Goal: Task Accomplishment & Management: Manage account settings

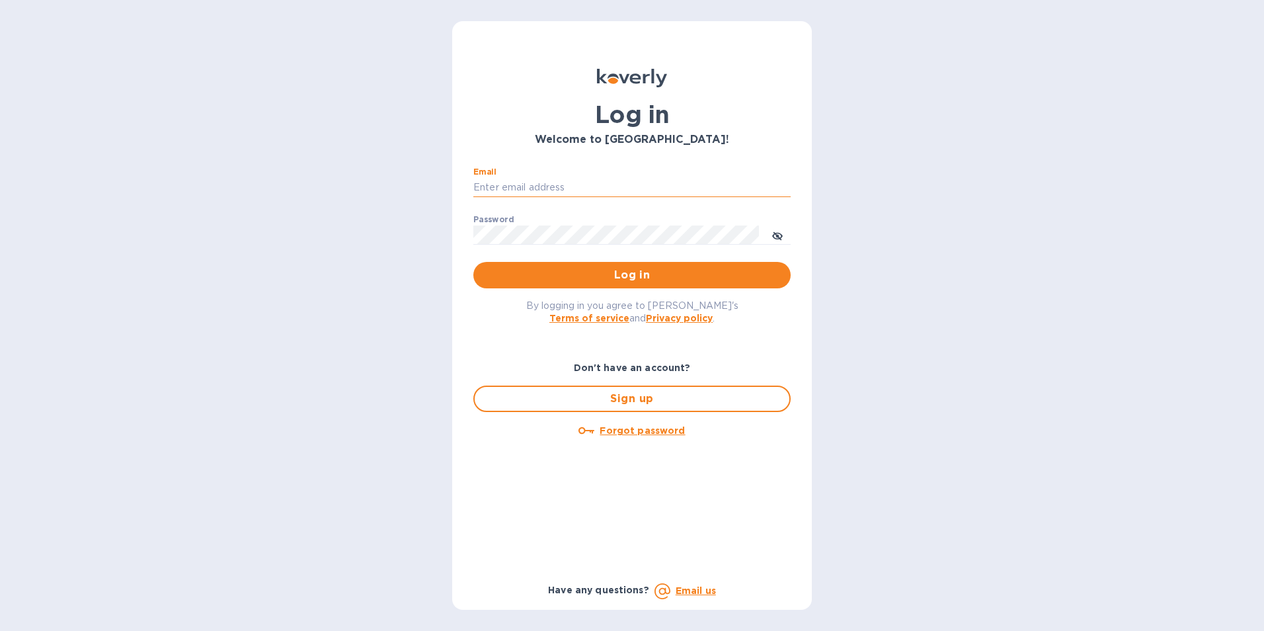
click at [502, 181] on input "Email" at bounding box center [631, 188] width 317 height 20
type input "kcadmin@kcarlton.com"
click at [776, 229] on span "toggle password visibility" at bounding box center [777, 234] width 11 height 19
click at [472, 235] on div "Email kcadmin@kcarlton.com ​ Password ​ Log in" at bounding box center [632, 228] width 339 height 143
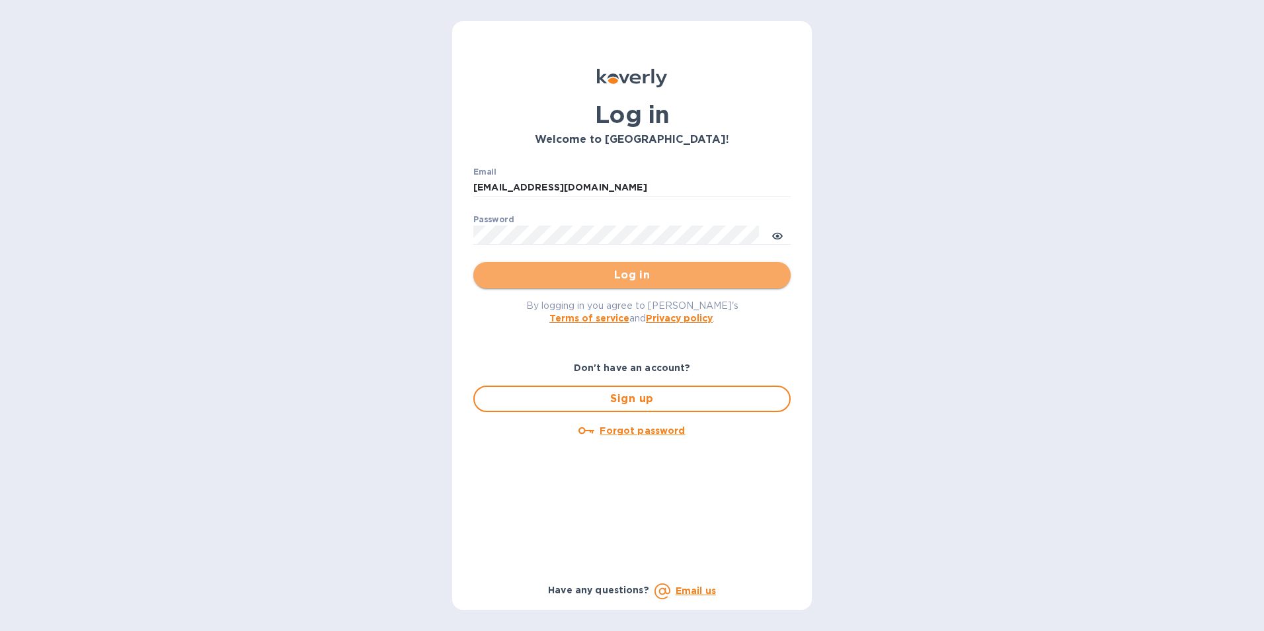
click at [552, 272] on span "Log in" at bounding box center [632, 275] width 296 height 16
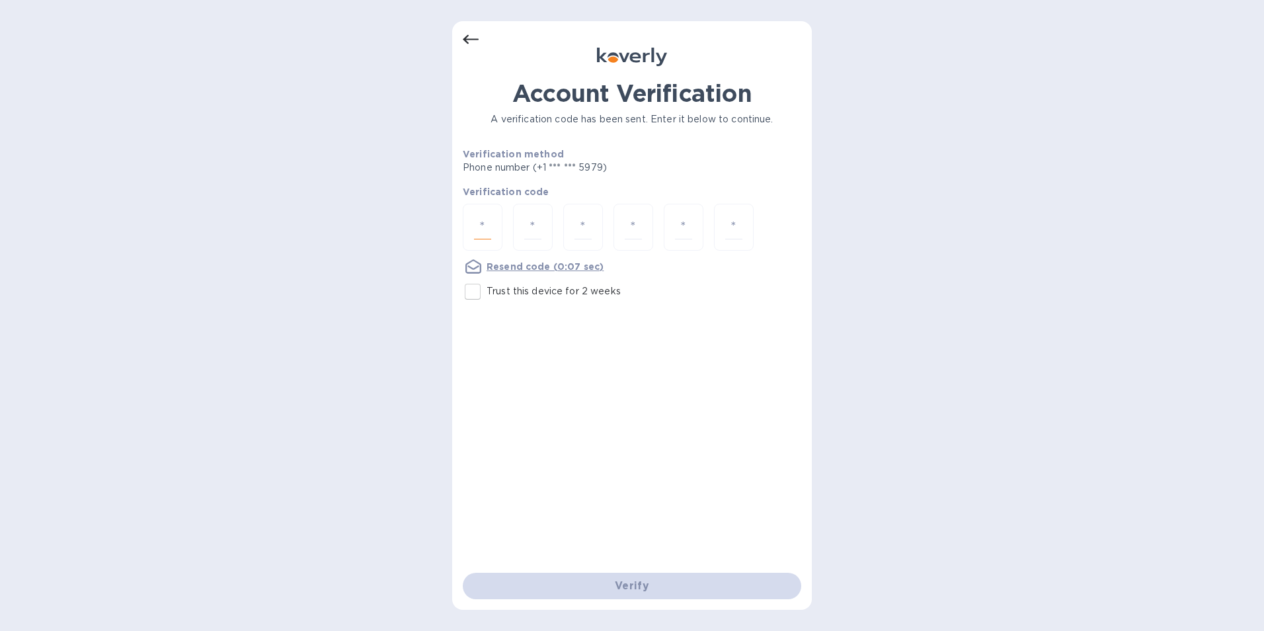
click at [485, 232] on input "number" at bounding box center [482, 227] width 17 height 24
type input "7"
type input "6"
type input "3"
type input "6"
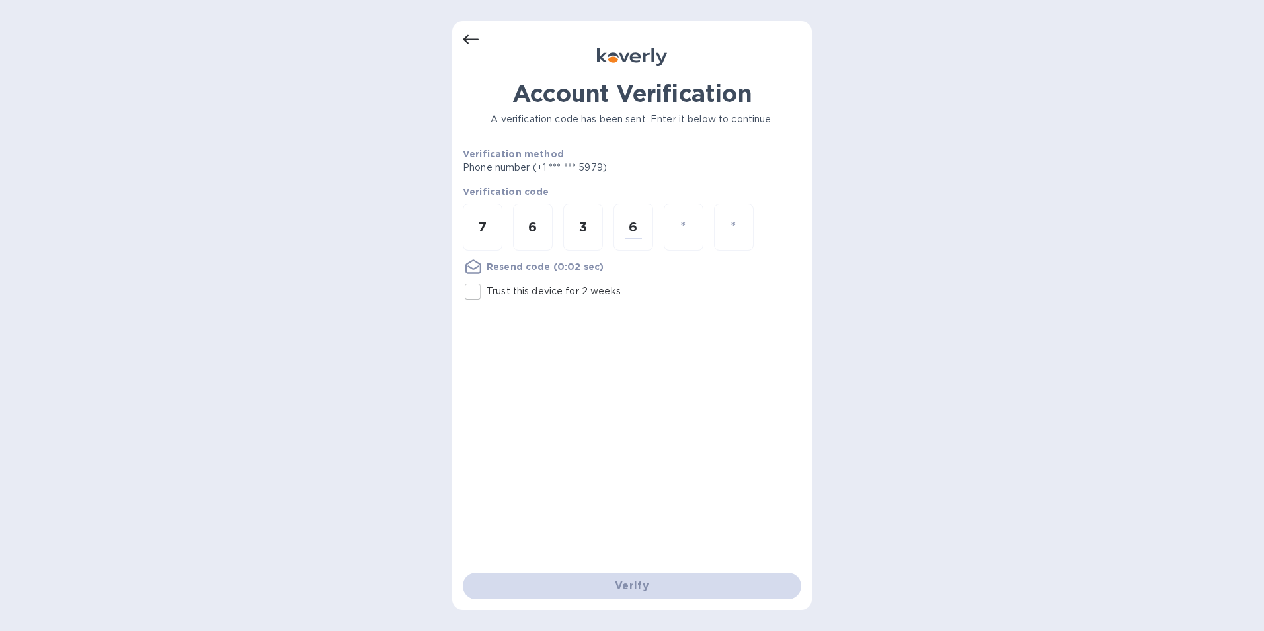
type input "9"
type input "5"
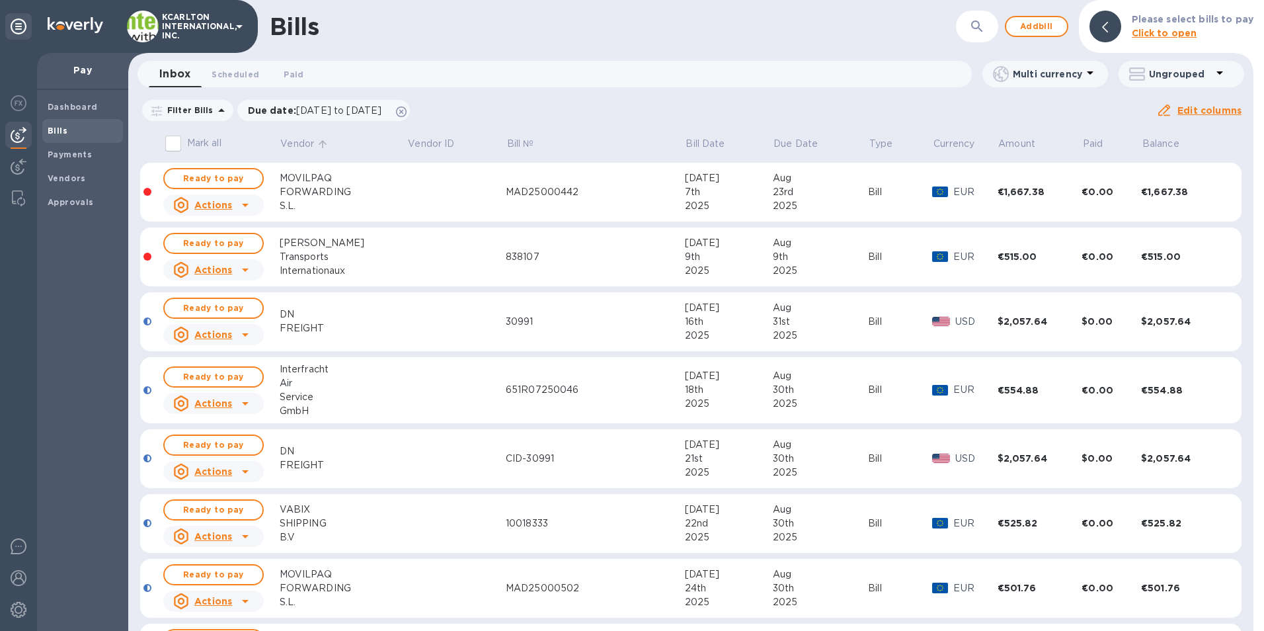
click at [297, 143] on p "Vendor" at bounding box center [297, 144] width 34 height 14
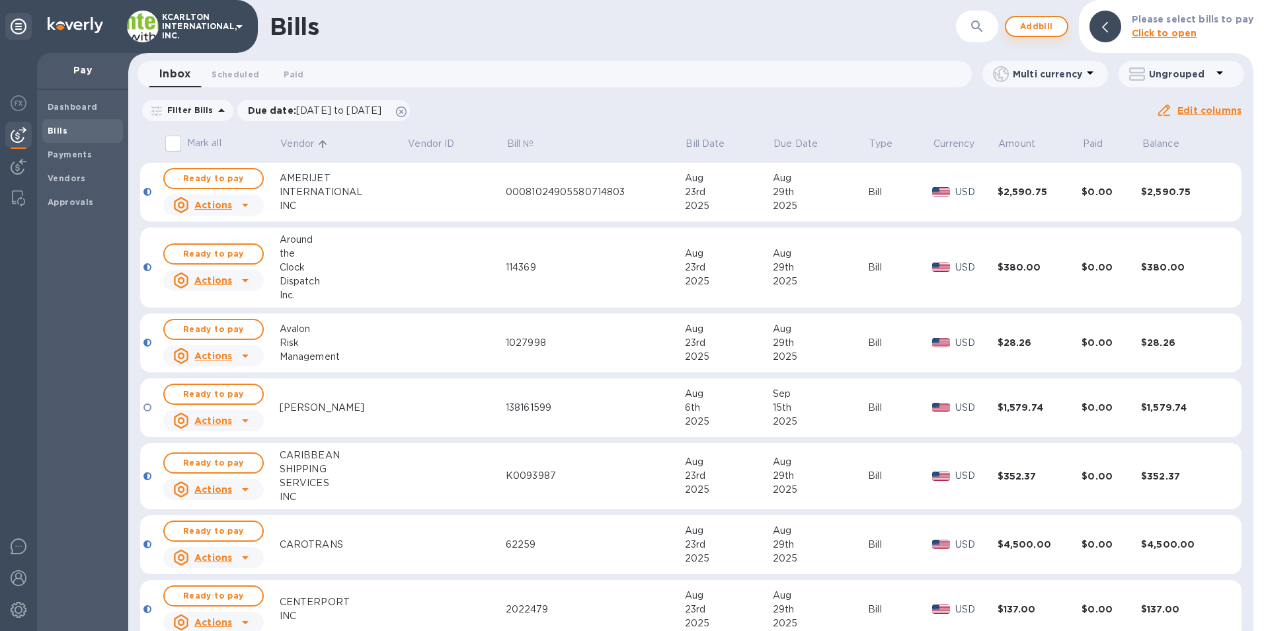
click at [1037, 23] on span "Add bill" at bounding box center [1037, 27] width 40 height 16
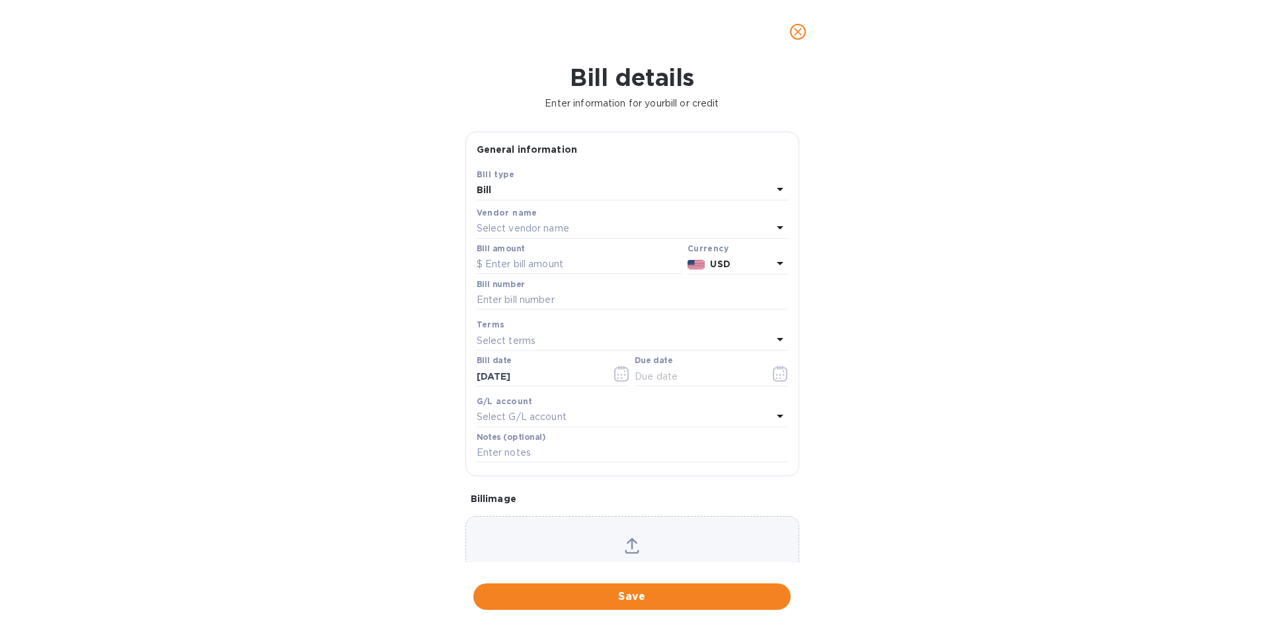
click at [523, 224] on p "Select vendor name" at bounding box center [523, 229] width 93 height 14
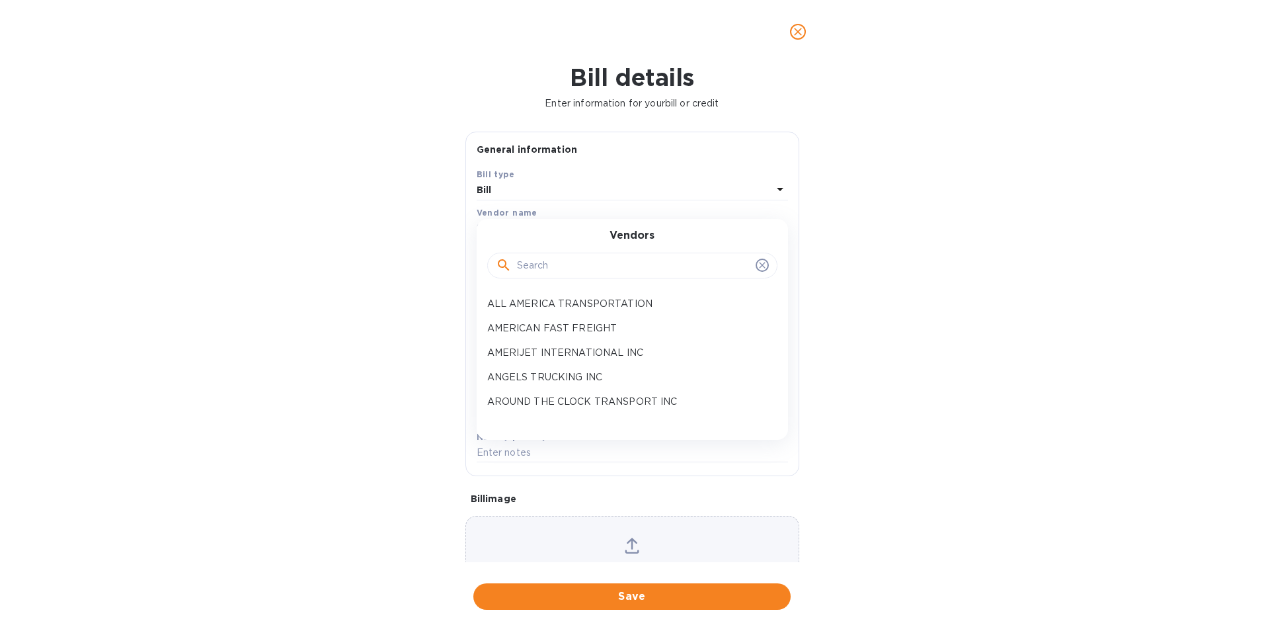
click at [521, 261] on input "text" at bounding box center [633, 266] width 233 height 20
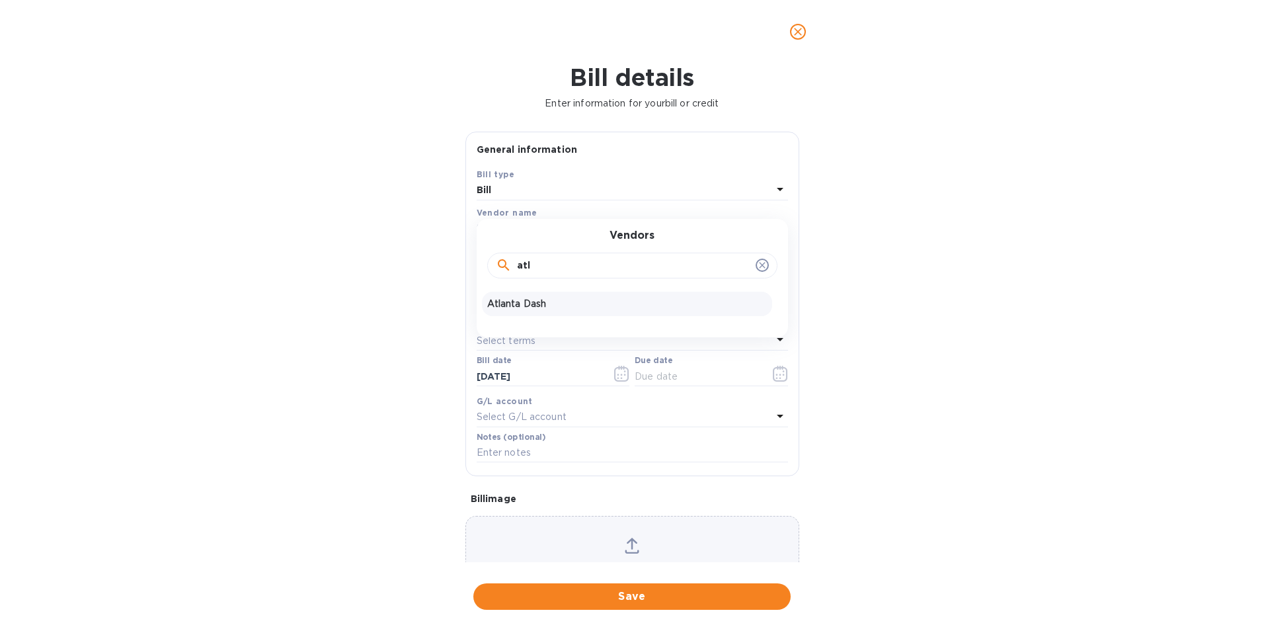
type input "atl"
click at [566, 302] on p "Atlanta Dash" at bounding box center [627, 304] width 280 height 14
click at [552, 262] on input "text" at bounding box center [580, 265] width 206 height 20
type input "415.00"
click at [527, 300] on input "text" at bounding box center [632, 300] width 311 height 20
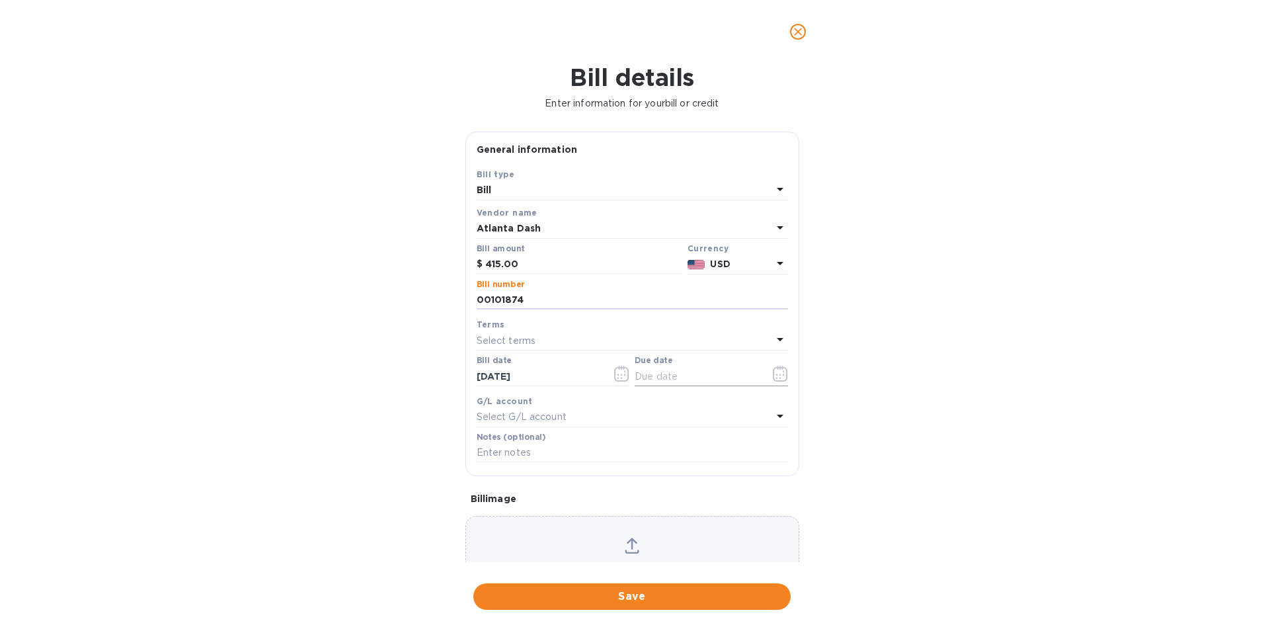
type input "00101874"
click at [778, 367] on icon "button" at bounding box center [780, 374] width 15 height 16
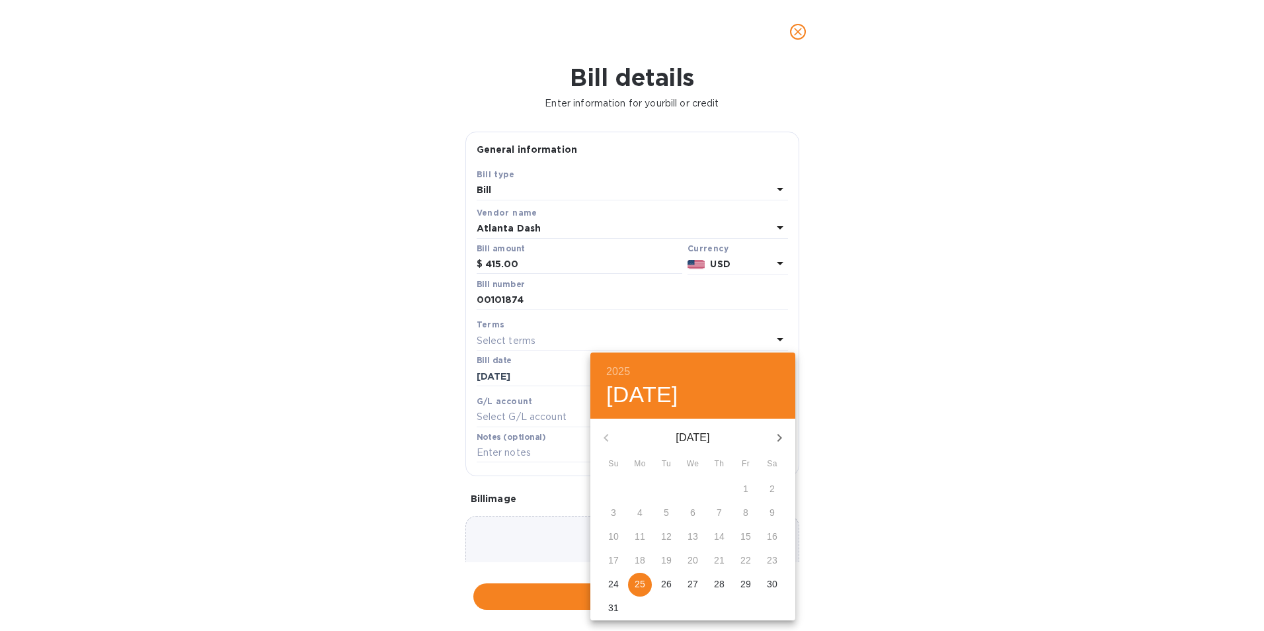
click at [749, 579] on p "29" at bounding box center [746, 583] width 11 height 13
type input "[DATE]"
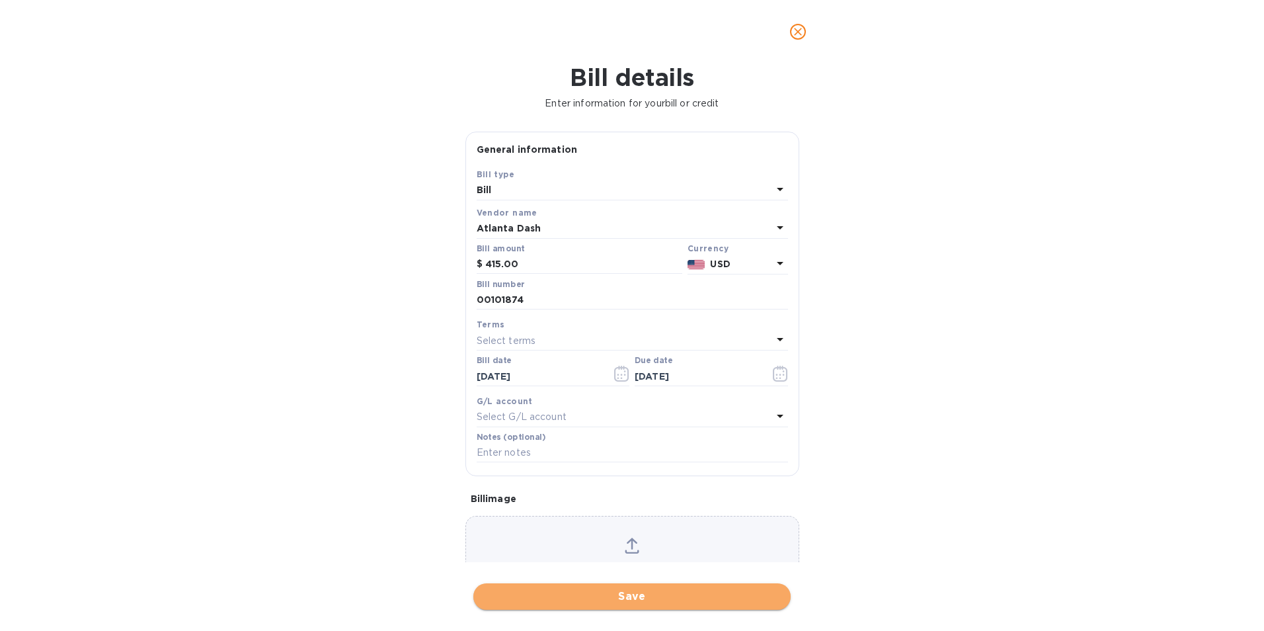
click at [704, 598] on span "Save" at bounding box center [632, 597] width 296 height 16
